Goal: Obtain resource: Download file/media

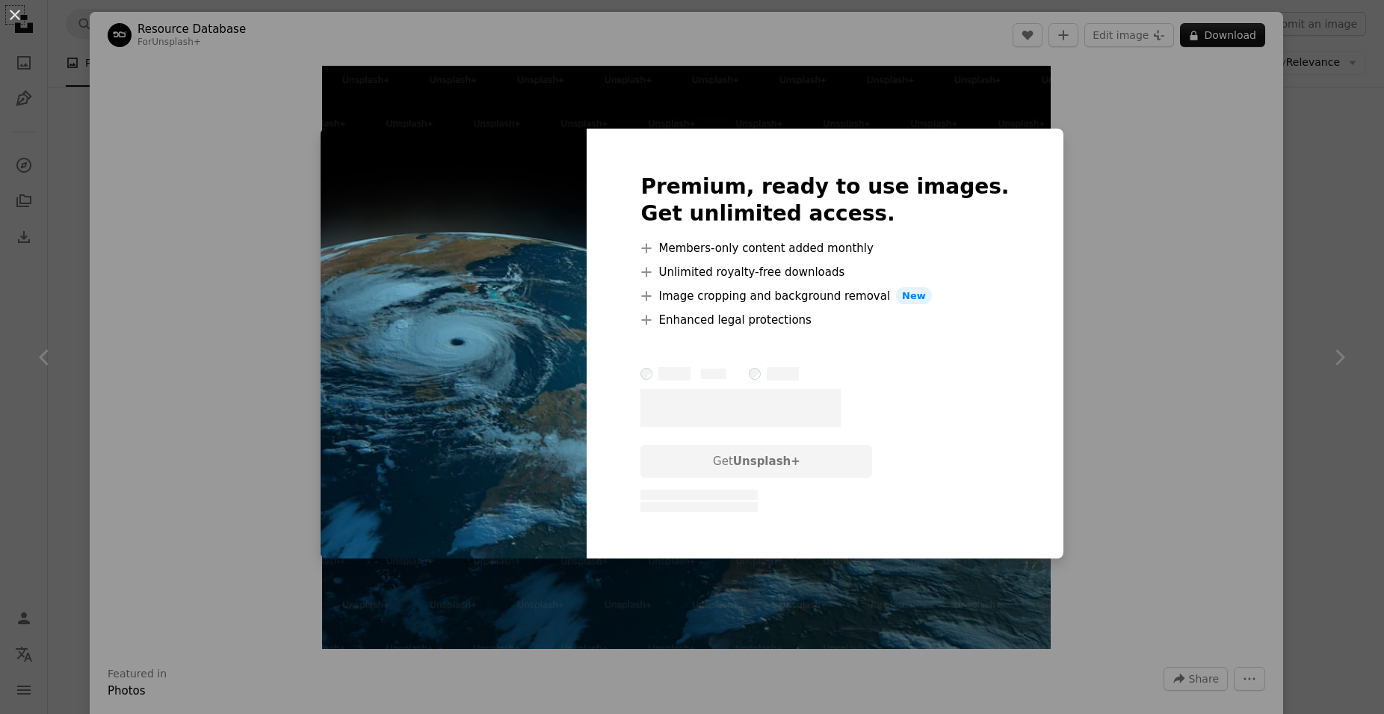
scroll to position [1143, 0]
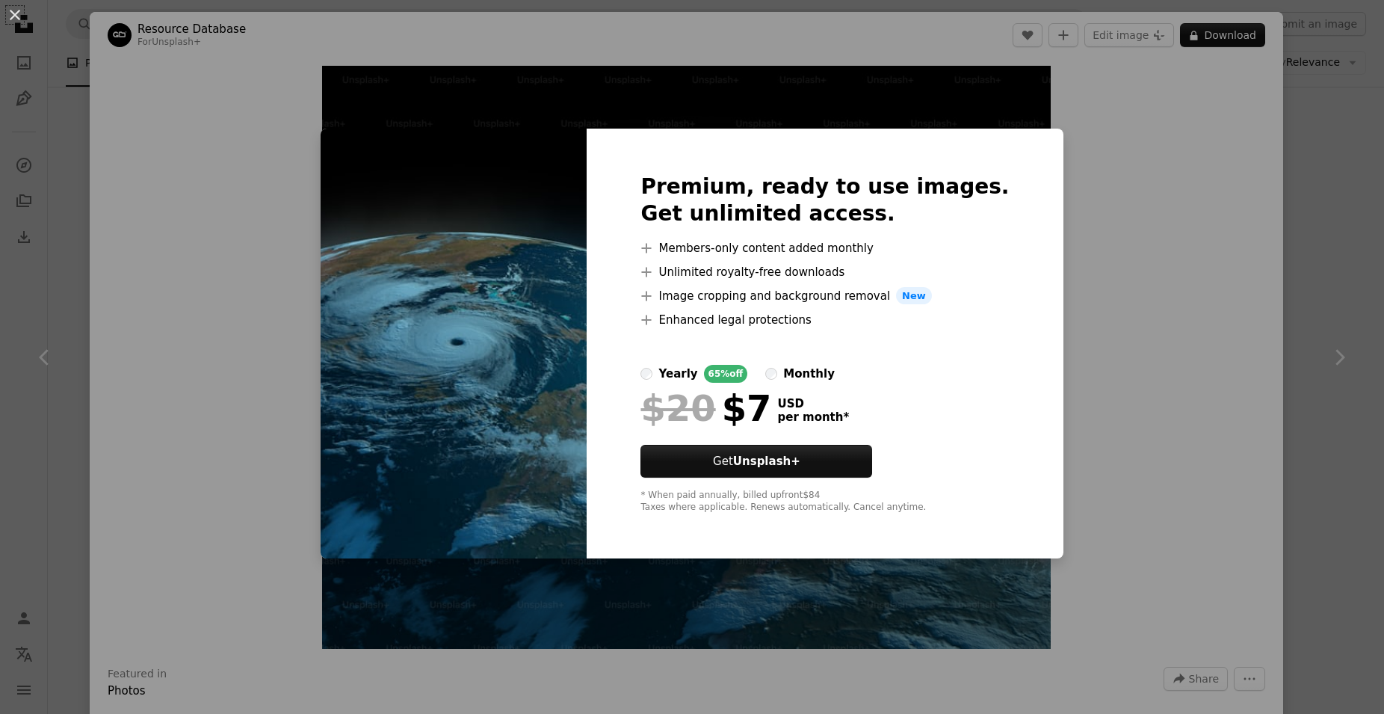
click at [1239, 152] on div "An X shape Premium, ready to use images. Get unlimited access. A plus sign Memb…" at bounding box center [692, 357] width 1384 height 714
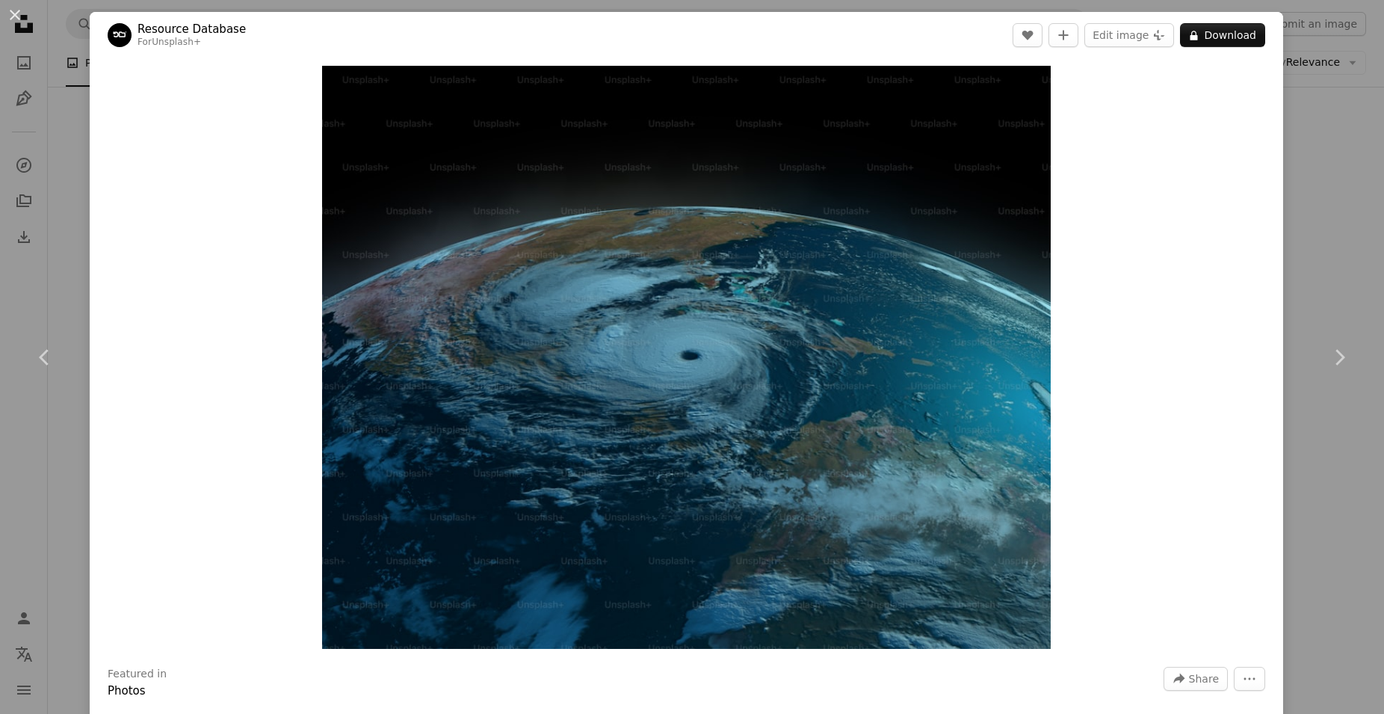
click at [55, 125] on div "An X shape Chevron left Chevron right Resource Database For Unsplash+ A heart A…" at bounding box center [692, 357] width 1384 height 714
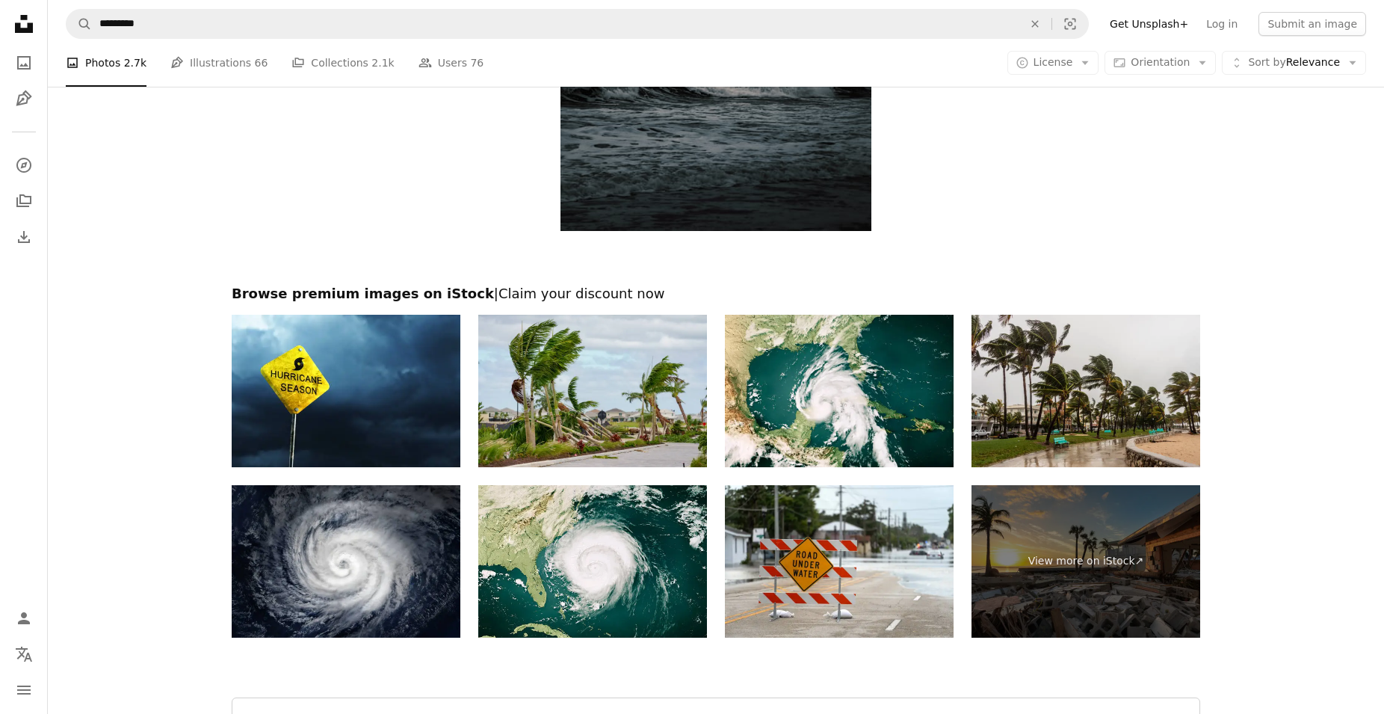
scroll to position [2413, 0]
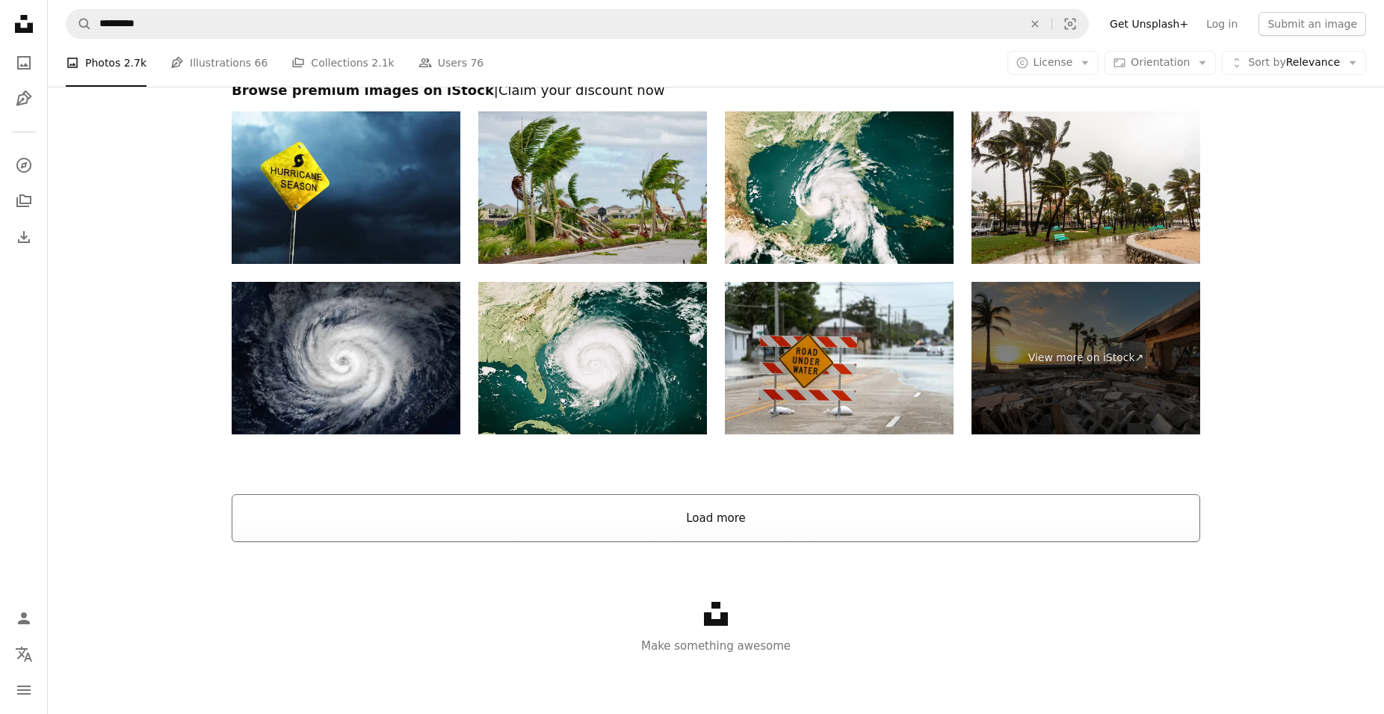
click at [793, 533] on button "Load more" at bounding box center [716, 518] width 968 height 48
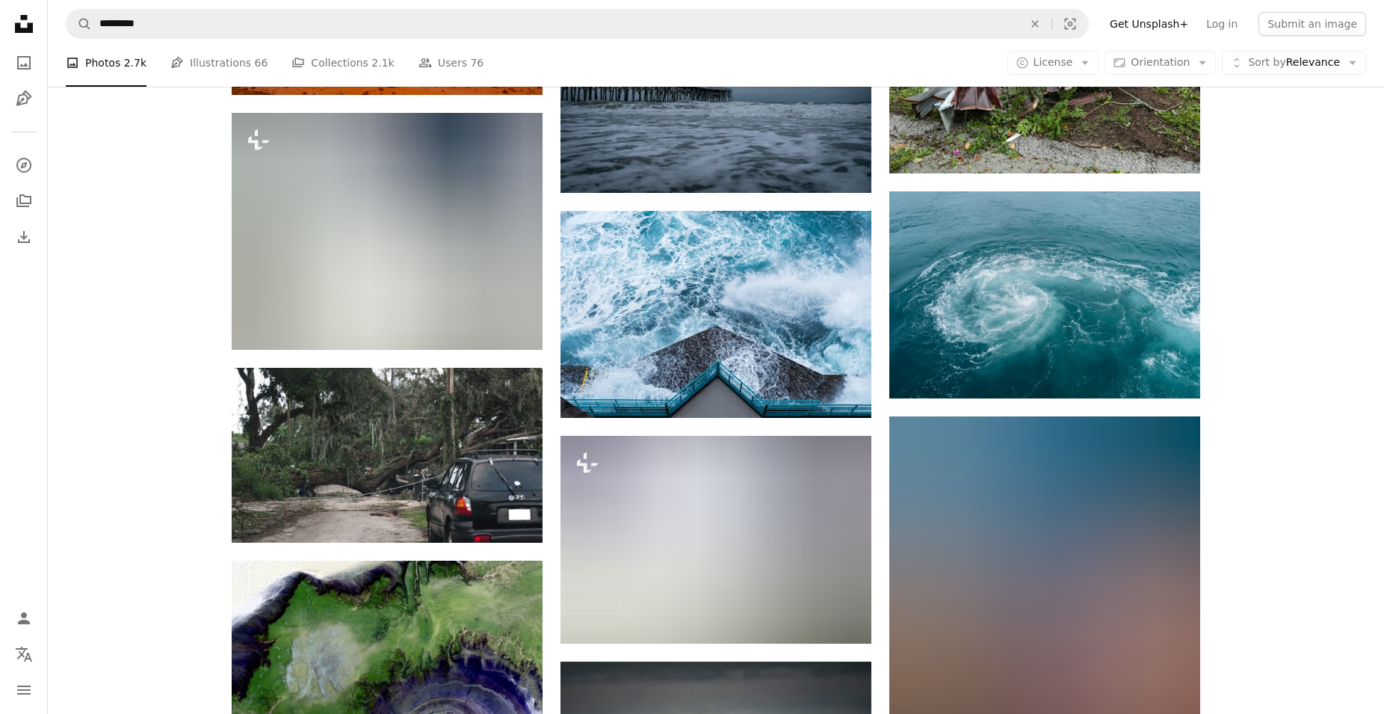
scroll to position [3598, 0]
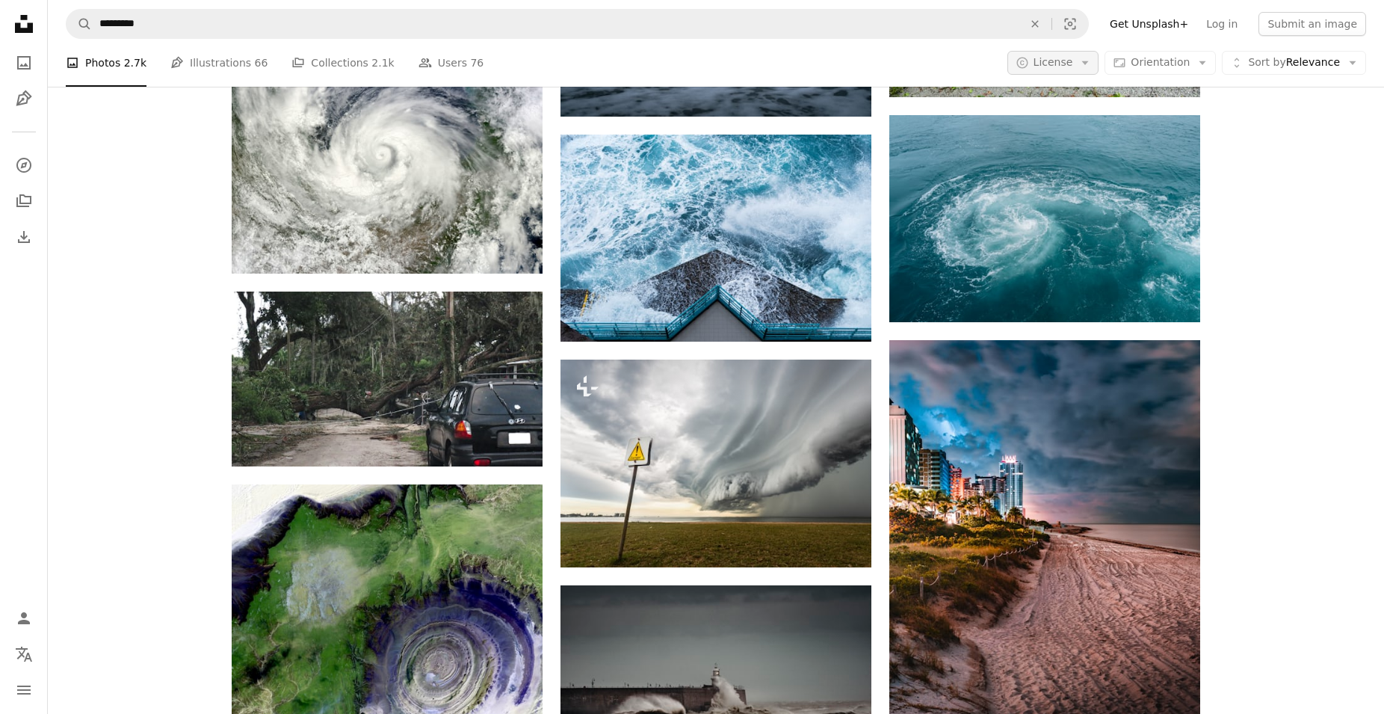
click at [1092, 64] on icon "Arrow down" at bounding box center [1084, 62] width 13 height 13
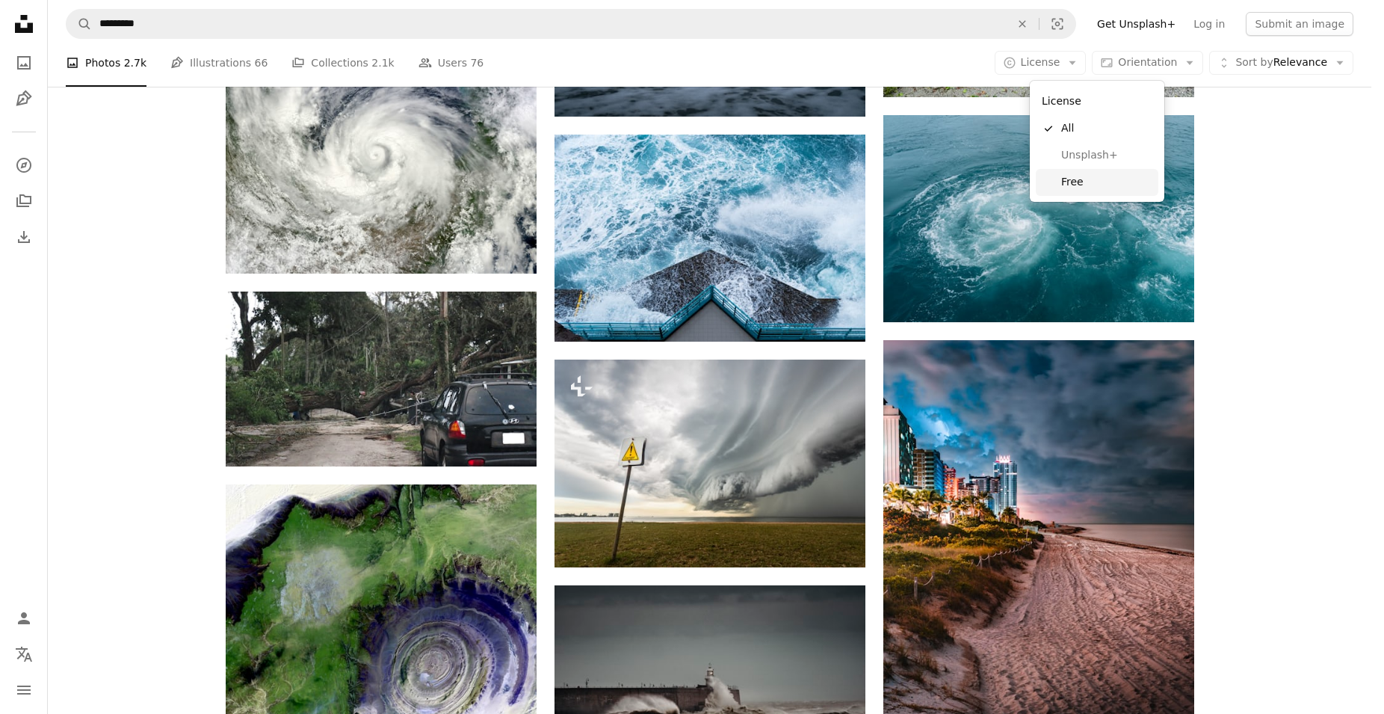
click at [1090, 185] on span "Free" at bounding box center [1106, 182] width 91 height 15
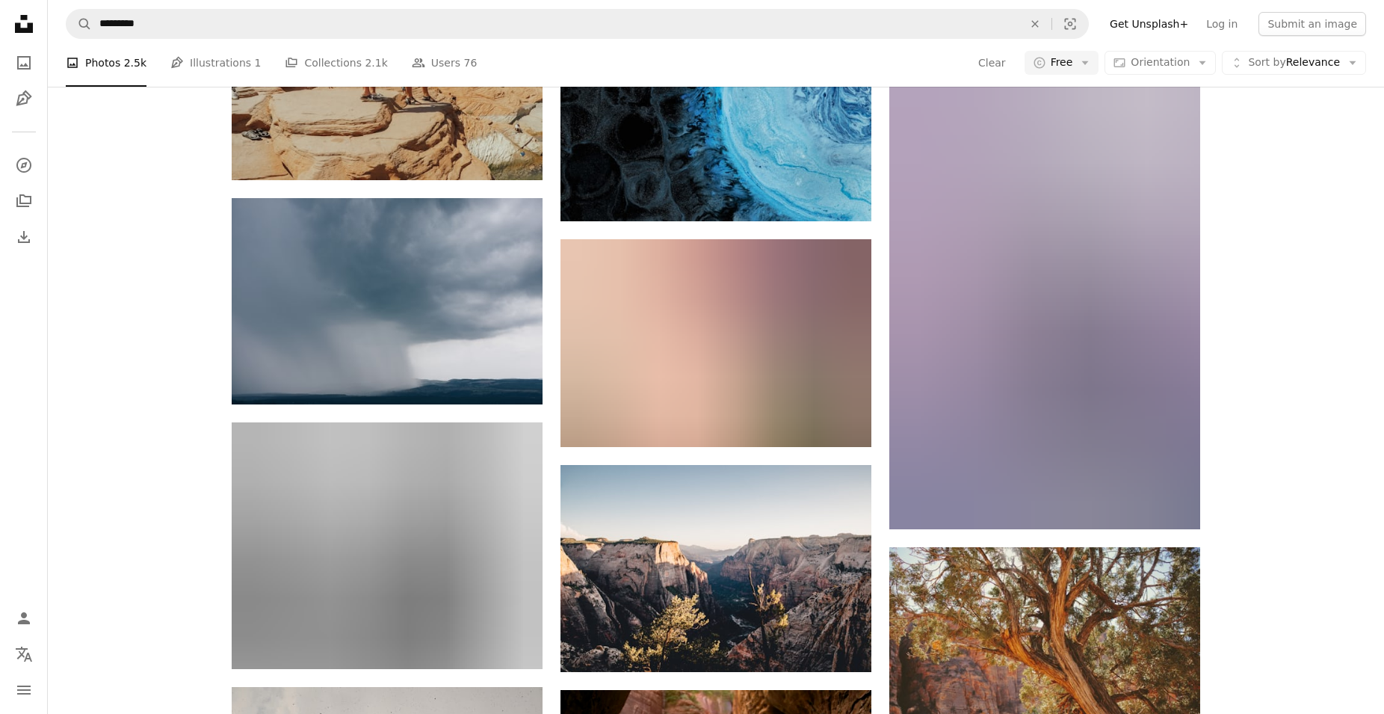
scroll to position [22557, 0]
